Goal: Task Accomplishment & Management: Manage account settings

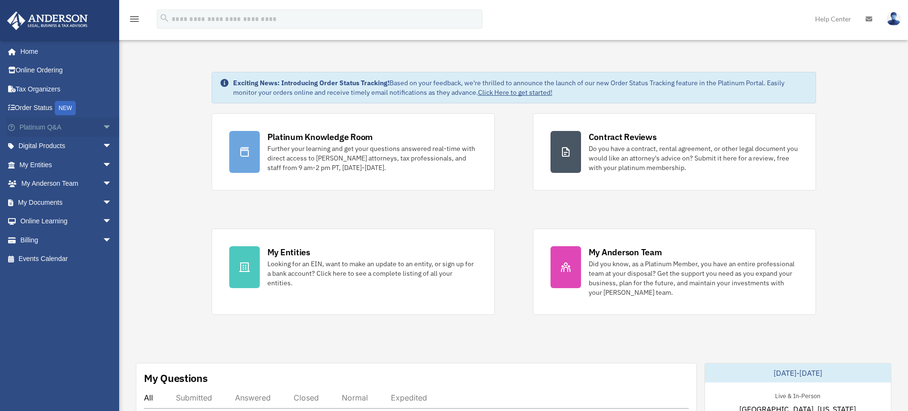
click at [102, 128] on span "arrow_drop_down" at bounding box center [111, 128] width 19 height 20
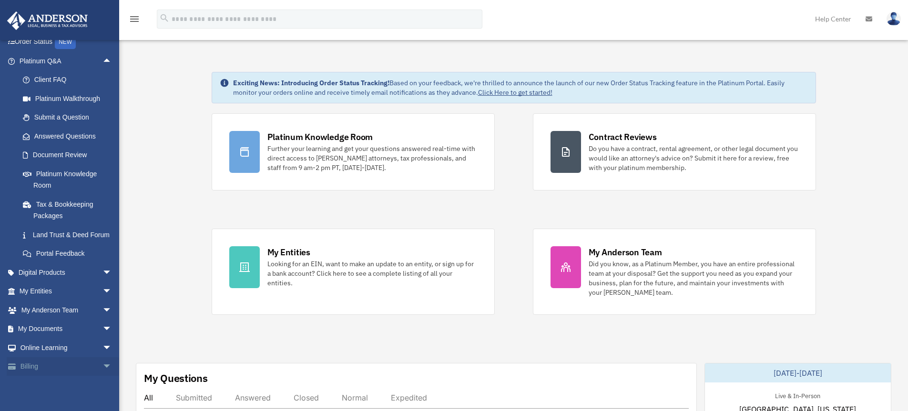
scroll to position [96, 0]
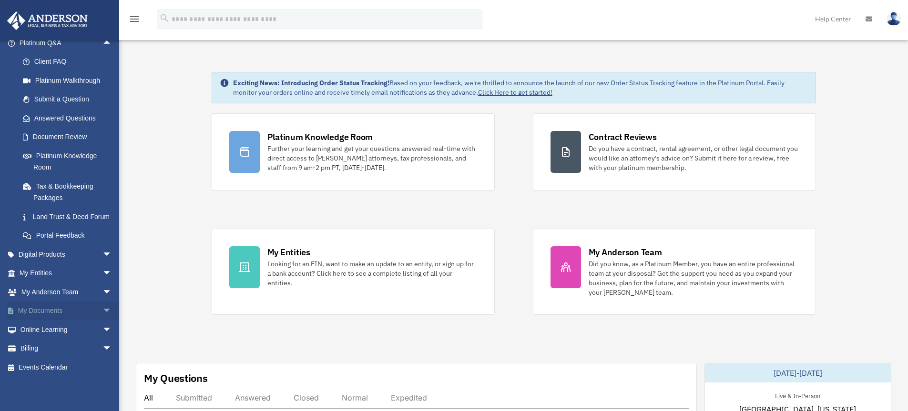
click at [102, 309] on span "arrow_drop_down" at bounding box center [111, 312] width 19 height 20
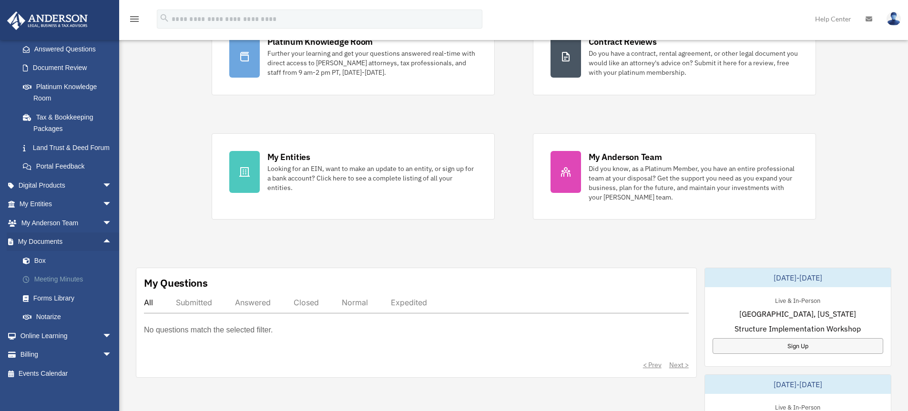
scroll to position [171, 0]
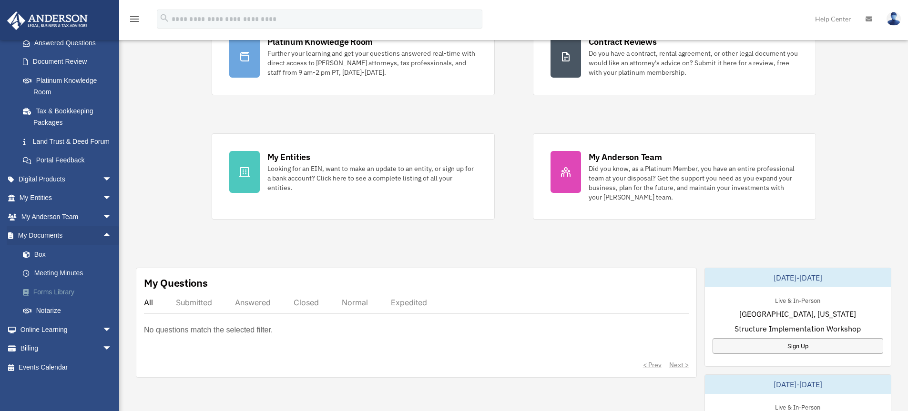
click at [61, 293] on link "Forms Library" at bounding box center [69, 292] width 113 height 19
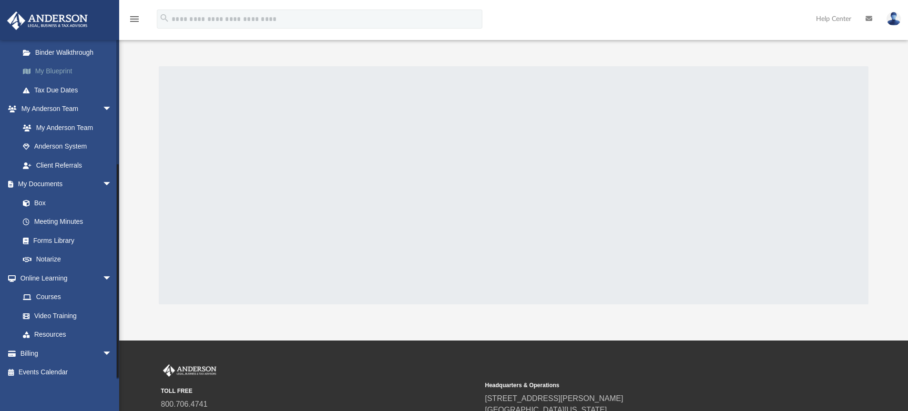
scroll to position [191, 0]
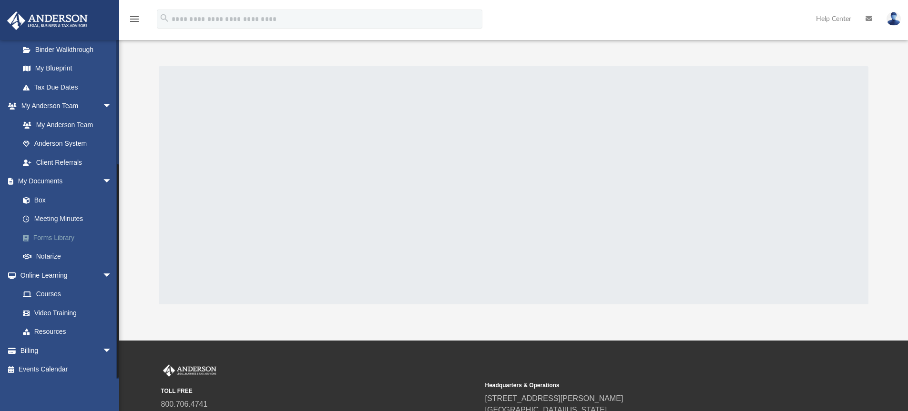
click at [60, 238] on link "Forms Library" at bounding box center [69, 237] width 113 height 19
click at [132, 21] on icon "menu" at bounding box center [134, 18] width 11 height 11
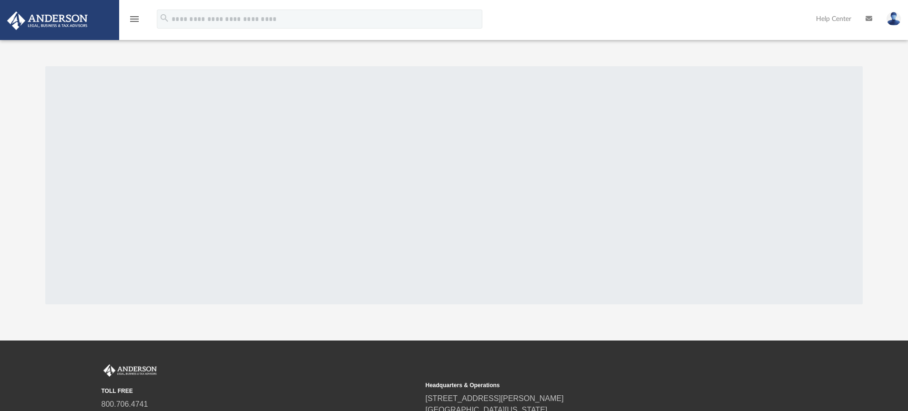
click at [132, 21] on icon "menu" at bounding box center [134, 18] width 11 height 11
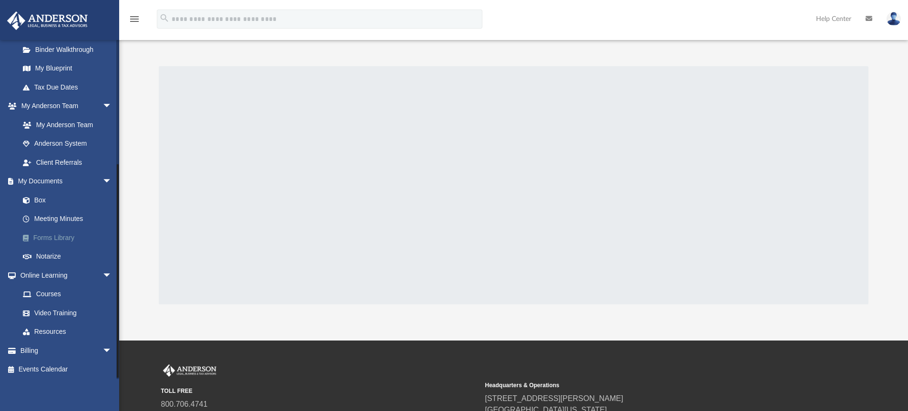
click at [53, 235] on link "Forms Library" at bounding box center [69, 237] width 113 height 19
click at [60, 258] on link "Notarize" at bounding box center [69, 256] width 113 height 19
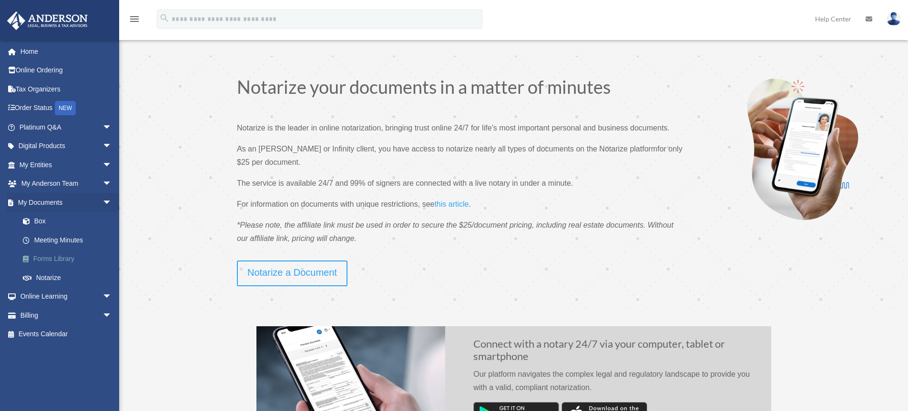
click at [61, 255] on link "Forms Library" at bounding box center [69, 259] width 113 height 19
click at [76, 238] on link "Meeting Minutes" at bounding box center [69, 240] width 113 height 19
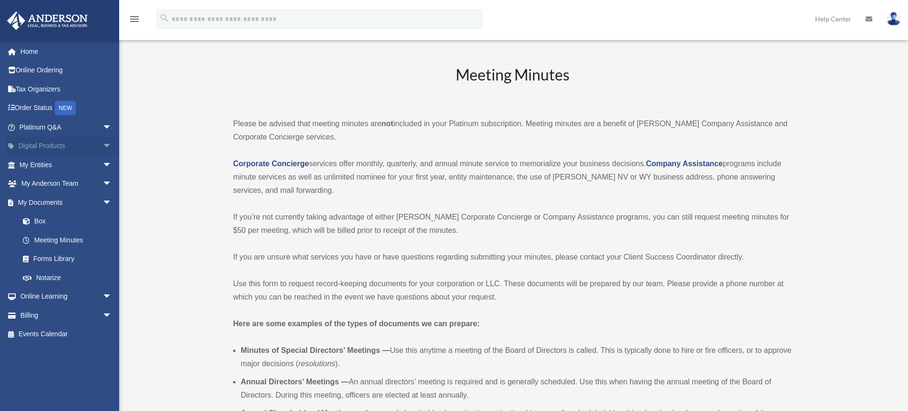
click at [102, 143] on span "arrow_drop_down" at bounding box center [111, 147] width 19 height 20
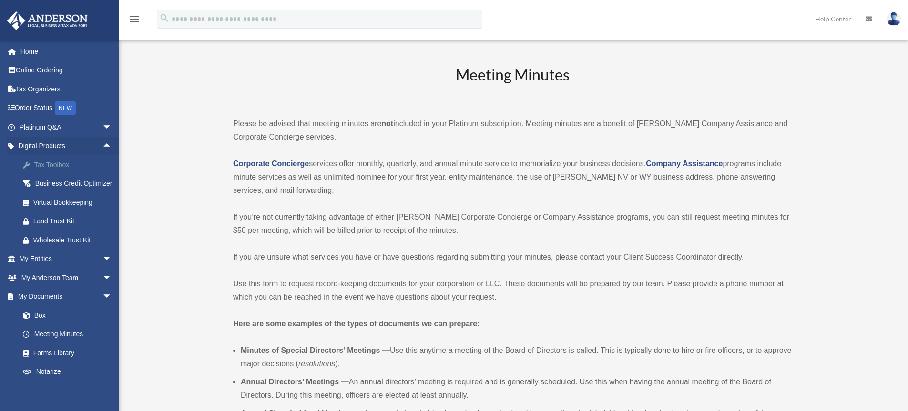
click at [56, 163] on div "Tax Toolbox" at bounding box center [73, 165] width 81 height 12
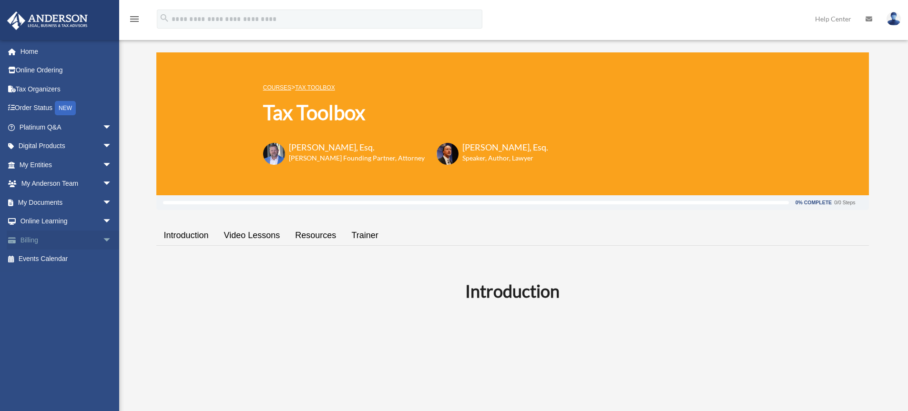
click at [102, 240] on span "arrow_drop_down" at bounding box center [111, 241] width 19 height 20
click at [58, 278] on link "Past Invoices" at bounding box center [69, 278] width 113 height 19
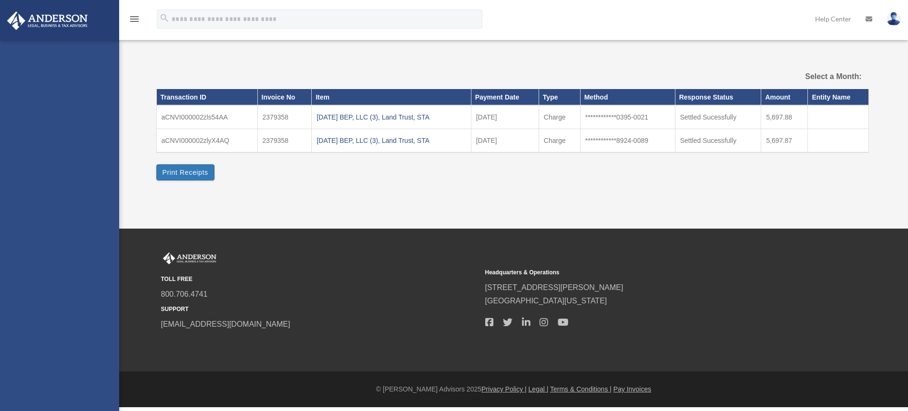
select select
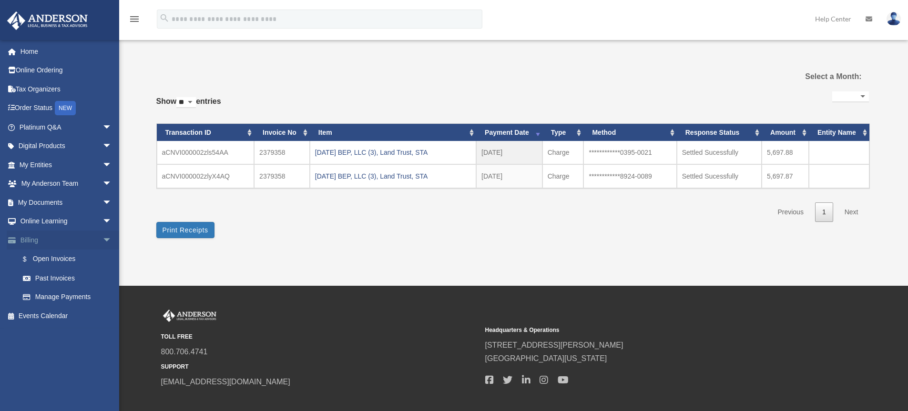
click at [28, 237] on link "Billing arrow_drop_down" at bounding box center [67, 240] width 120 height 19
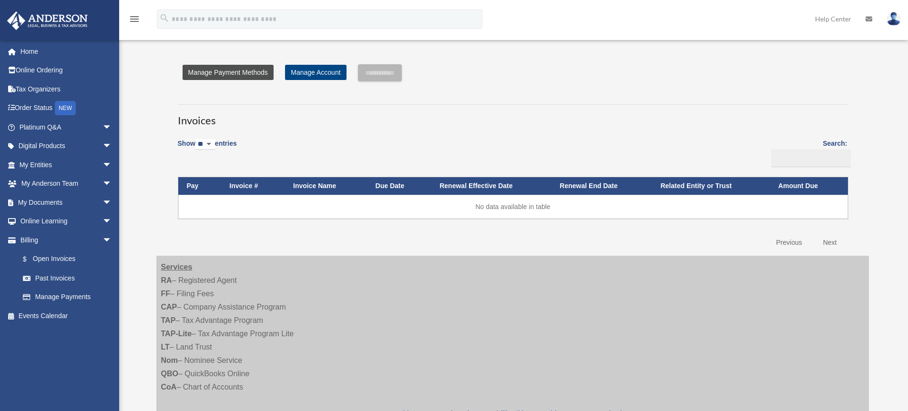
click at [240, 70] on link "Manage Payment Methods" at bounding box center [228, 72] width 91 height 15
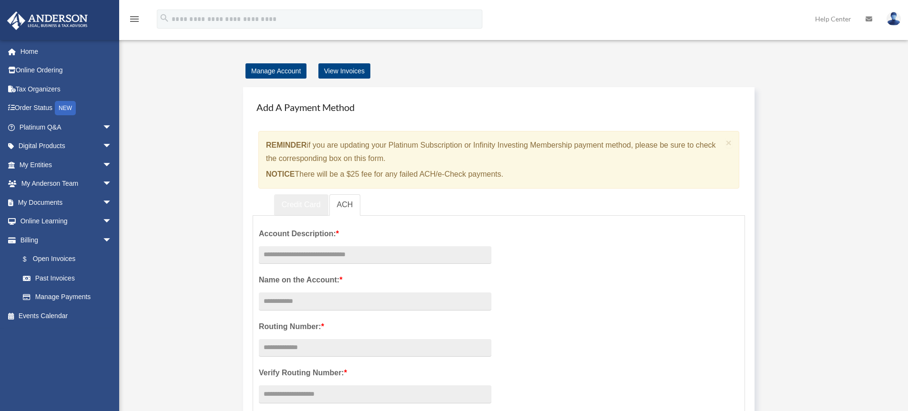
click at [310, 204] on link "Credit Card" at bounding box center [301, 204] width 54 height 21
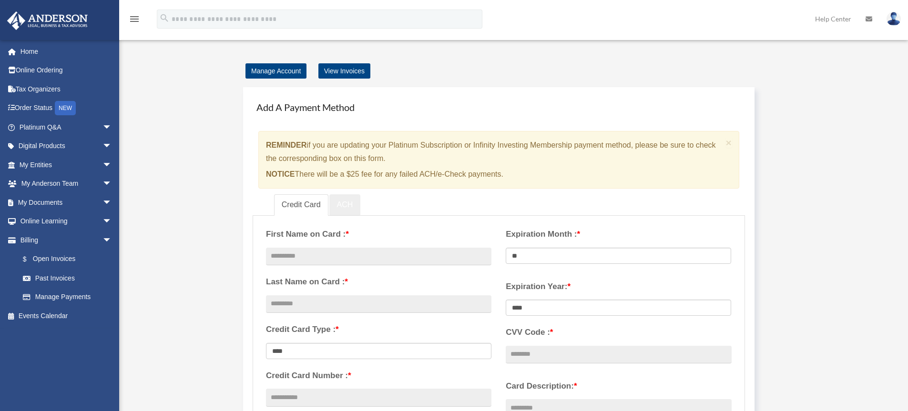
click at [345, 202] on link "ACH" at bounding box center [344, 204] width 31 height 21
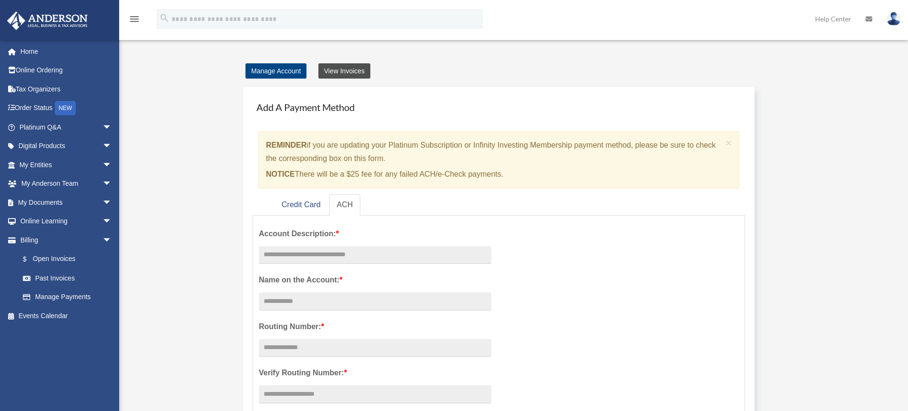
click at [334, 71] on link "View Invoices" at bounding box center [344, 70] width 52 height 15
click at [273, 68] on link "Manage Account" at bounding box center [275, 70] width 61 height 15
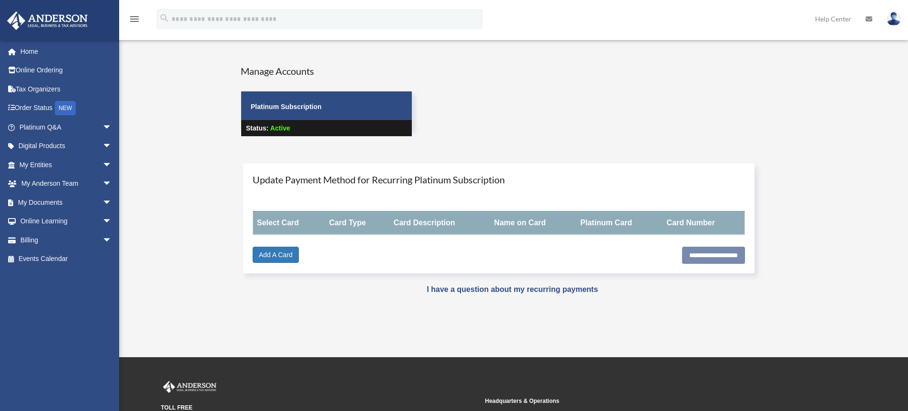
click at [132, 20] on icon "menu" at bounding box center [134, 18] width 11 height 11
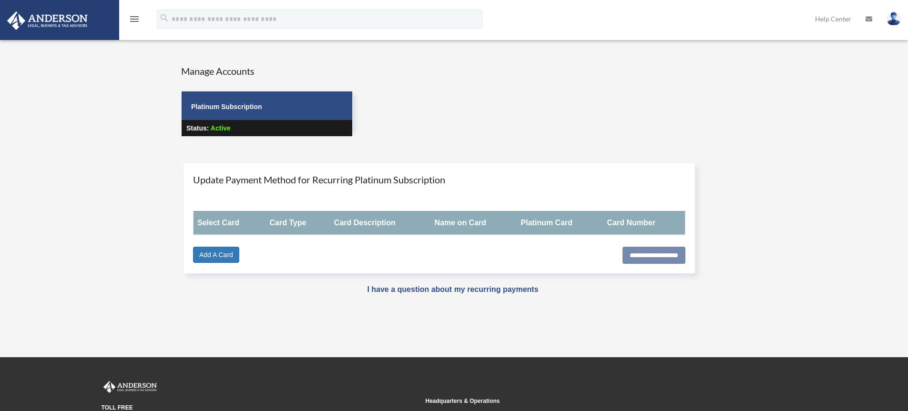
click at [133, 18] on icon "menu" at bounding box center [134, 18] width 11 height 11
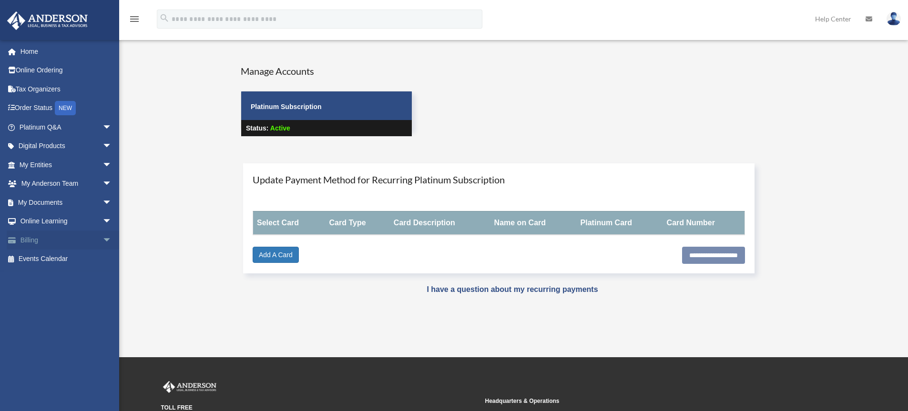
click at [102, 240] on span "arrow_drop_down" at bounding box center [111, 241] width 19 height 20
click at [70, 258] on link "$ Open Invoices" at bounding box center [69, 260] width 113 height 20
click at [82, 293] on link "Manage Payments" at bounding box center [69, 297] width 113 height 19
